Goal: Task Accomplishment & Management: Use online tool/utility

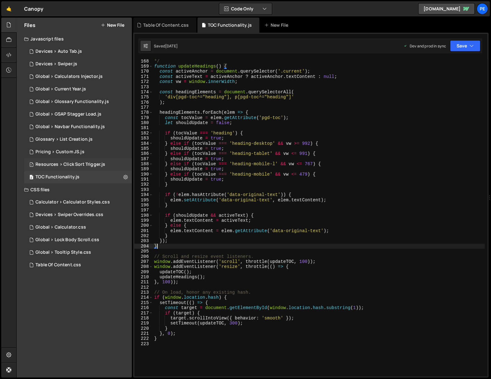
scroll to position [857, 0]
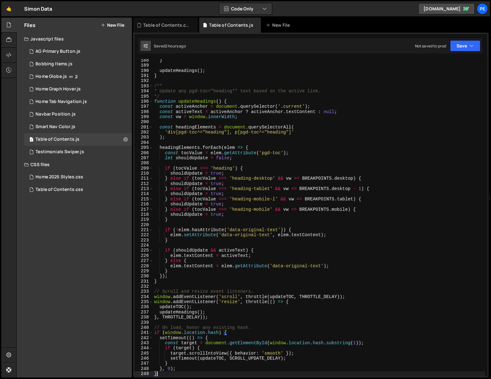
scroll to position [961, 0]
click at [104, 85] on div "1 Home Graph Hover.js 0" at bounding box center [78, 89] width 108 height 13
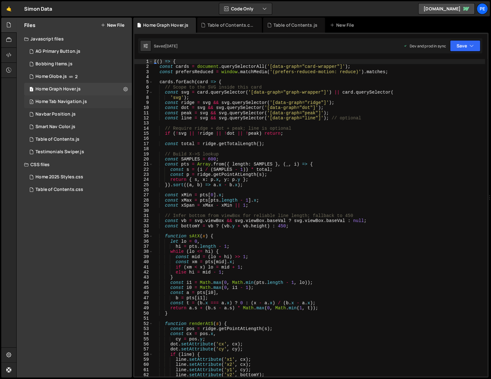
click at [108, 97] on div "2 Home Tab Navigation.js 0" at bounding box center [78, 101] width 108 height 13
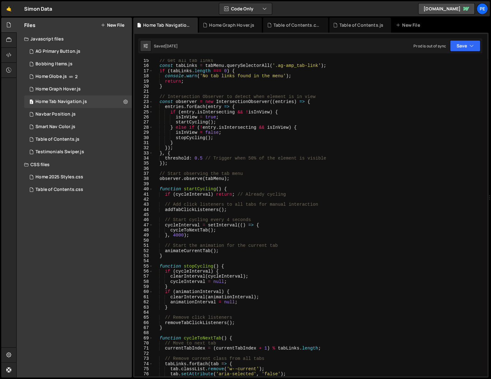
scroll to position [6, 0]
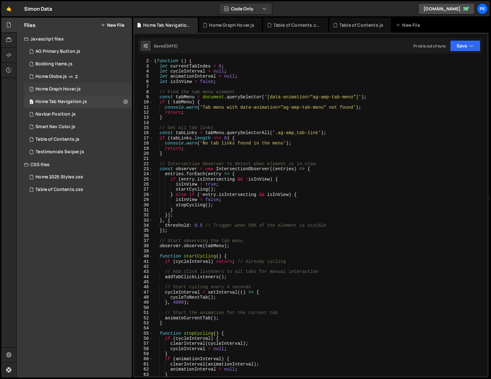
click at [95, 85] on div "1 Home Graph Hover.js 0" at bounding box center [78, 89] width 108 height 13
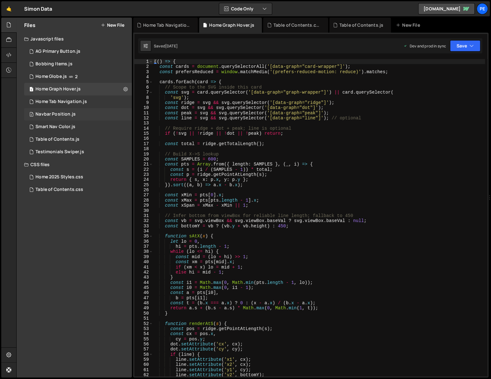
click at [102, 116] on div "2 Navbar Position.js 0" at bounding box center [78, 114] width 108 height 13
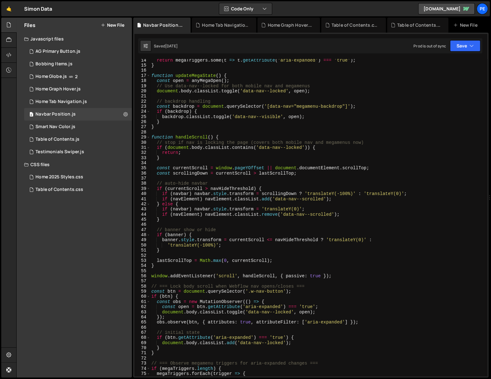
scroll to position [0, 0]
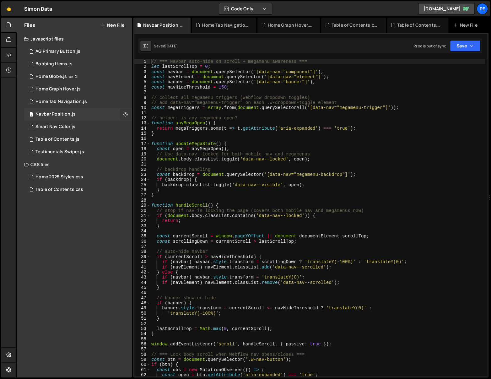
click at [124, 111] on icon at bounding box center [125, 114] width 4 height 6
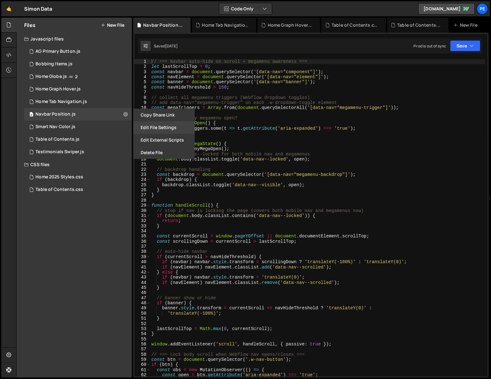
click at [157, 127] on button "Edit File Settings" at bounding box center [163, 127] width 61 height 13
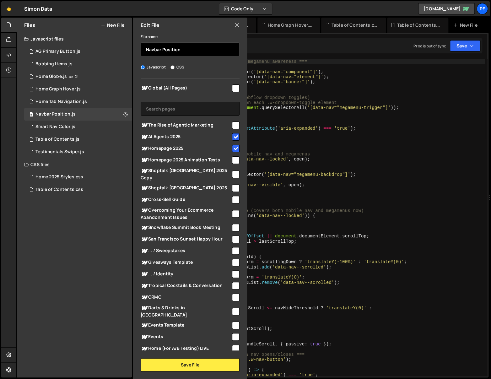
click at [174, 52] on input "Navbar Position" at bounding box center [190, 49] width 99 height 14
type input "Navbar Functionality"
click at [232, 123] on input "checkbox" at bounding box center [236, 125] width 8 height 8
checkbox input "true"
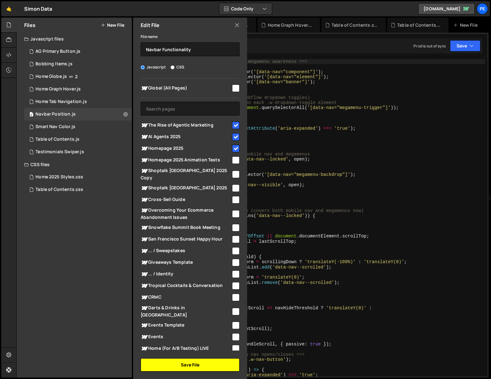
click at [192, 364] on button "Save File" at bounding box center [190, 364] width 99 height 13
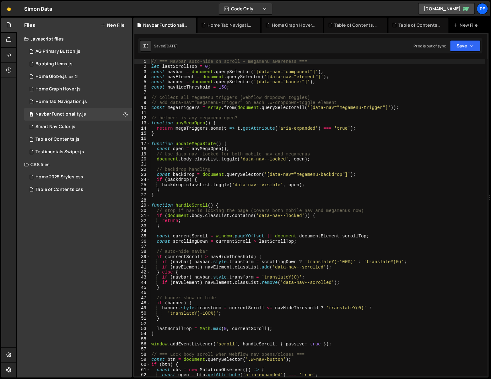
type textarea "} else {"
click at [335, 273] on div "// === Navbar auto-hide on scroll + megamenu awareness === let lastScrollTop = …" at bounding box center [317, 222] width 335 height 327
click at [67, 137] on div "Table of Contents.js" at bounding box center [57, 139] width 44 height 6
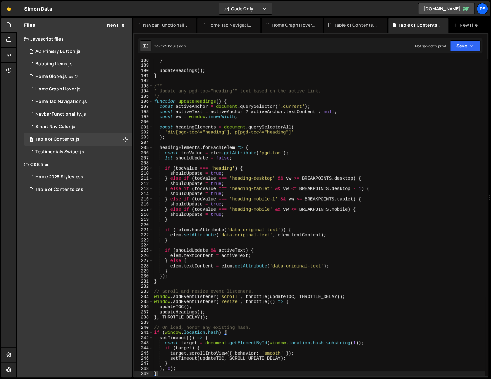
click at [259, 145] on div "} updateHeadings ( ) ; } /** * Update any pgd-toc="heading*" text based on the …" at bounding box center [319, 221] width 332 height 327
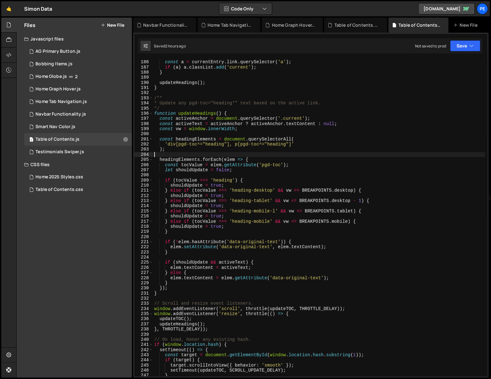
scroll to position [932, 0]
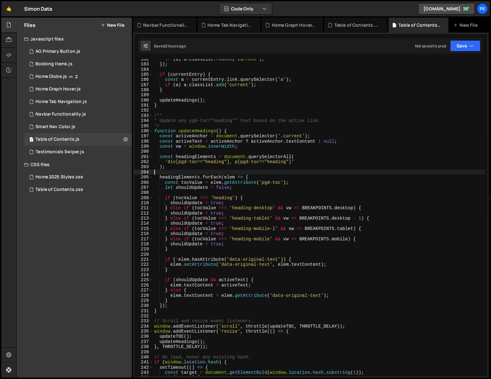
drag, startPoint x: 284, startPoint y: 171, endPoint x: 288, endPoint y: 171, distance: 4.1
click at [284, 171] on div "if ( a ) a . classList . remove ( 'current' ) ; }) ; if ( currentEntry ) { cons…" at bounding box center [319, 219] width 332 height 327
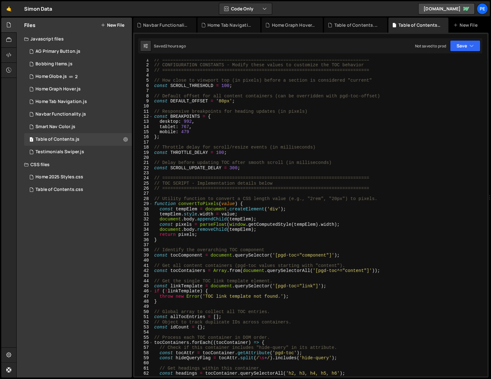
scroll to position [0, 0]
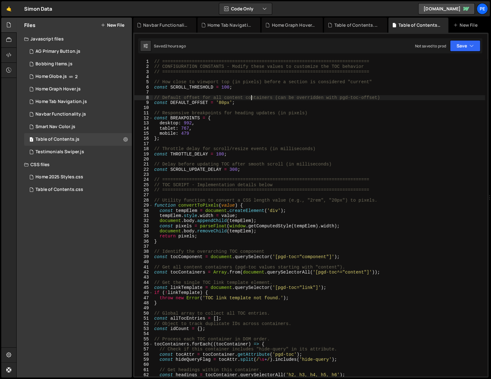
click at [250, 99] on div "// ============================================================================…" at bounding box center [319, 222] width 332 height 327
drag, startPoint x: 262, startPoint y: 71, endPoint x: 283, endPoint y: 67, distance: 21.3
click at [262, 71] on div "// ============================================================================…" at bounding box center [319, 222] width 332 height 327
type textarea "// ============================================================================="
click at [282, 93] on div "// ============================================================================…" at bounding box center [319, 222] width 332 height 327
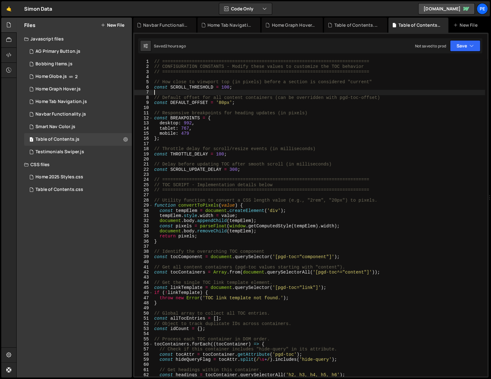
drag, startPoint x: 344, startPoint y: 73, endPoint x: 373, endPoint y: 100, distance: 39.7
click at [344, 73] on div "// ============================================================================…" at bounding box center [319, 222] width 332 height 327
type textarea "// ============================================================================="
type textarea "// How close to viewport top (in pixels) before a section is considered "curren…"
type textarea "const SCROLL_THRESHOLD = 100;"
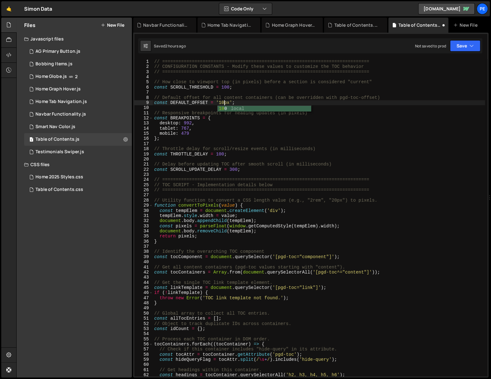
scroll to position [0, 5]
type textarea "const DEFAULT_OFFSET = '100px';"
